Goal: Task Accomplishment & Management: Manage account settings

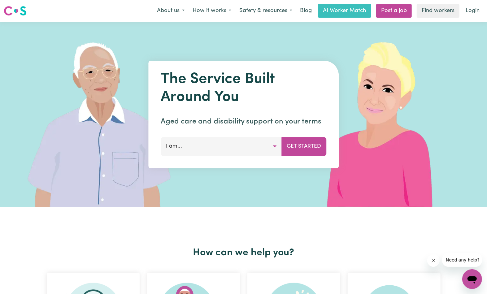
click at [456, 0] on nav "Menu About us How it works Safety & resources Blog AI Worker Match Post a job F…" at bounding box center [243, 11] width 487 height 22
click at [473, 10] on link "Login" at bounding box center [472, 11] width 21 height 14
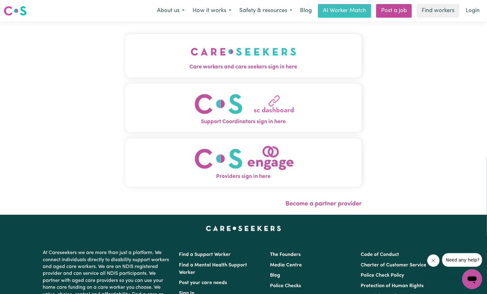
click at [191, 63] on img "Care workers and care seekers sign in here" at bounding box center [244, 51] width 106 height 23
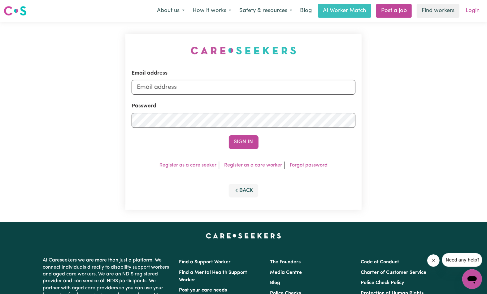
click at [469, 8] on link "Login" at bounding box center [472, 11] width 21 height 14
click at [15, 9] on img at bounding box center [15, 10] width 23 height 11
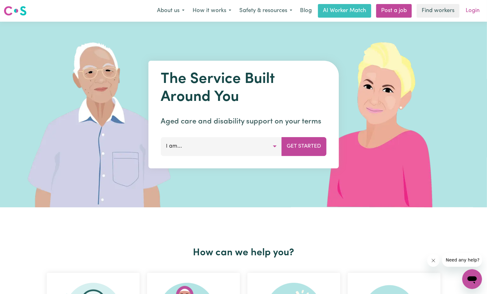
click at [474, 11] on link "Login" at bounding box center [472, 11] width 21 height 14
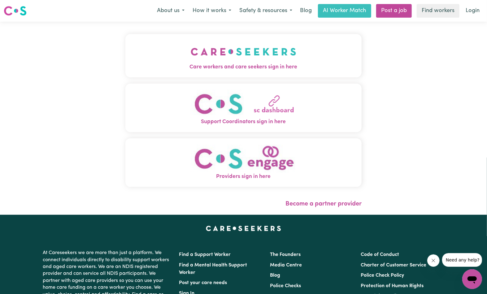
click at [191, 149] on img "Providers sign in here" at bounding box center [244, 159] width 106 height 28
click at [187, 154] on button "Providers sign in here" at bounding box center [243, 162] width 236 height 49
